Goal: Information Seeking & Learning: Compare options

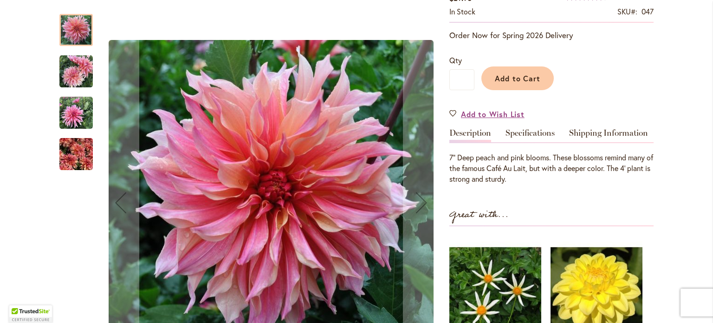
scroll to position [186, 0]
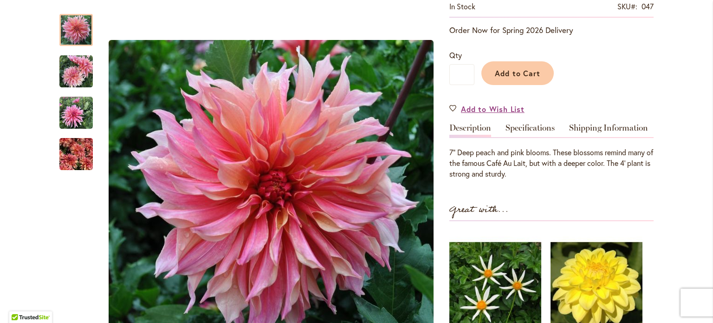
click at [536, 129] on link "Specifications" at bounding box center [530, 130] width 49 height 13
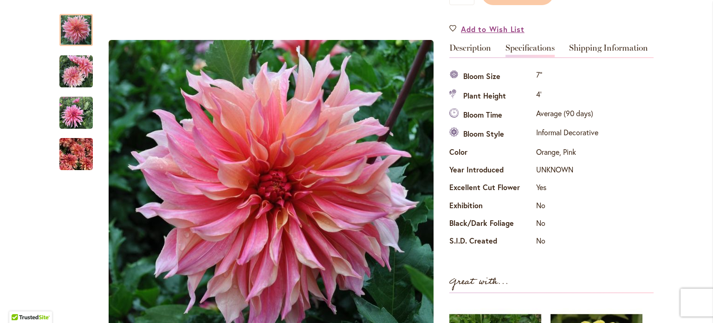
scroll to position [215, 0]
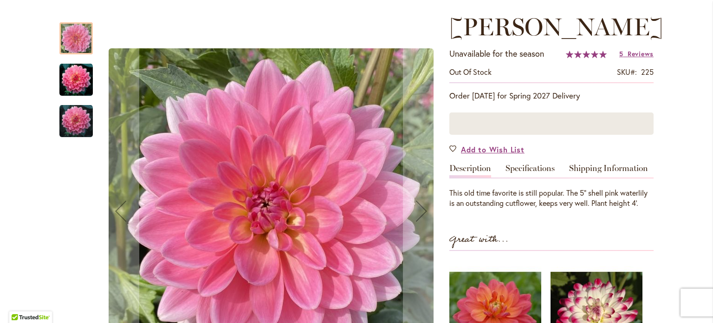
scroll to position [139, 0]
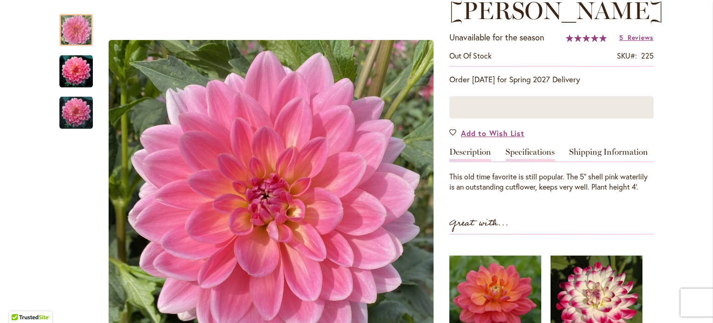
click at [533, 151] on link "Specifications" at bounding box center [530, 154] width 49 height 13
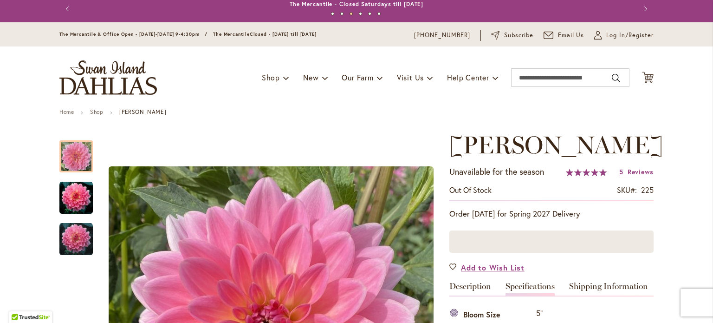
scroll to position [0, 0]
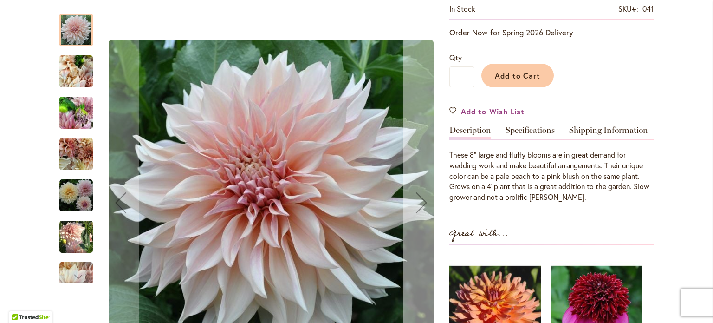
scroll to position [186, 0]
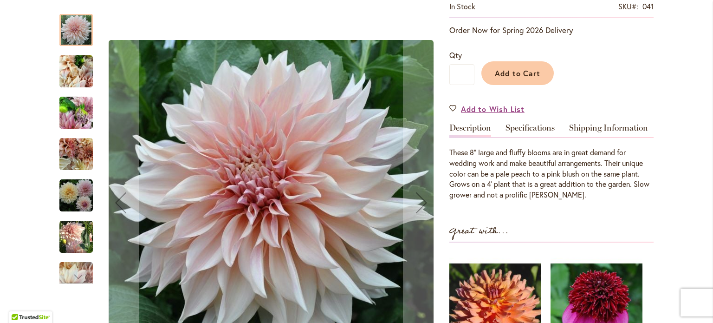
click at [77, 78] on img "Café Au Lait" at bounding box center [75, 71] width 33 height 45
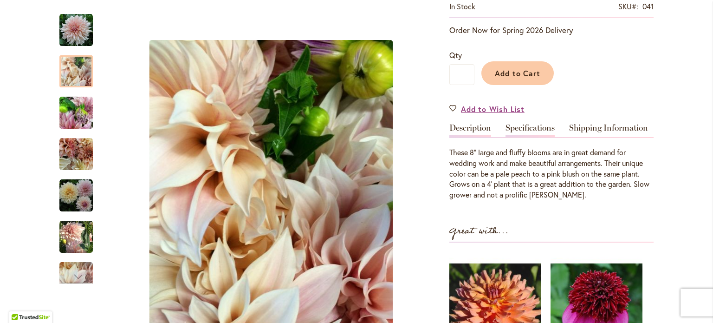
click at [528, 130] on link "Specifications" at bounding box center [530, 130] width 49 height 13
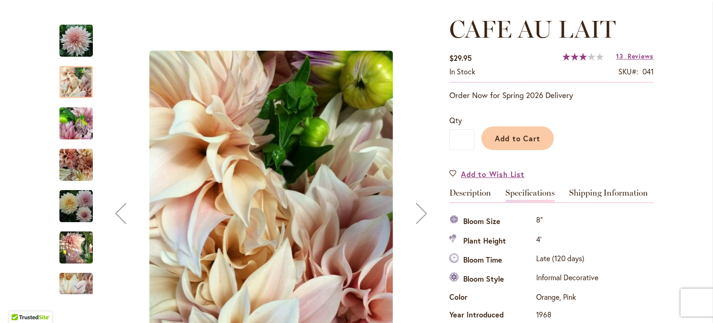
scroll to position [76, 0]
